Goal: Navigation & Orientation: Find specific page/section

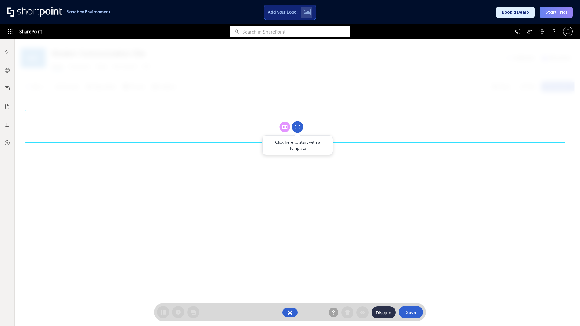
click at [298, 127] on circle at bounding box center [297, 126] width 11 height 11
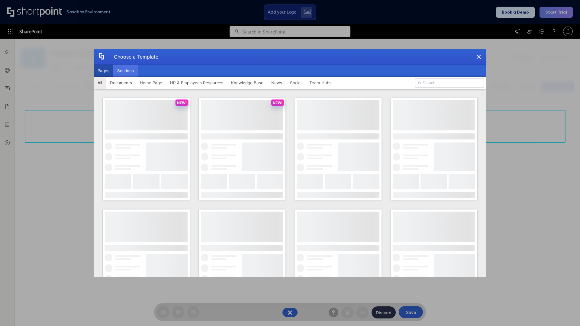
click at [125, 71] on button "Sections" at bounding box center [125, 71] width 24 height 12
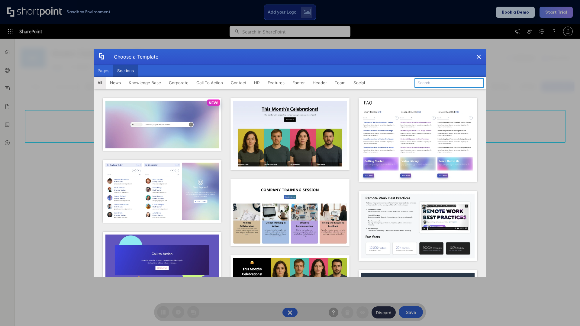
type input "Footer 4"
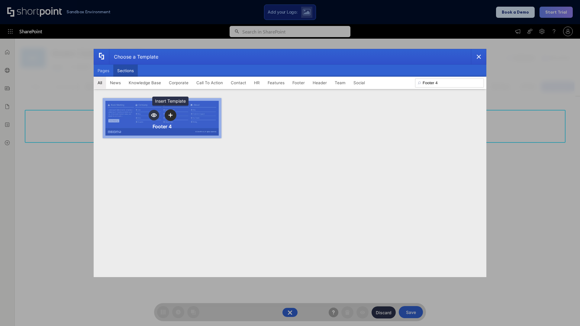
click at [170, 115] on icon "template selector" at bounding box center [170, 115] width 4 height 4
